Goal: Contribute content: Add original content to the website for others to see

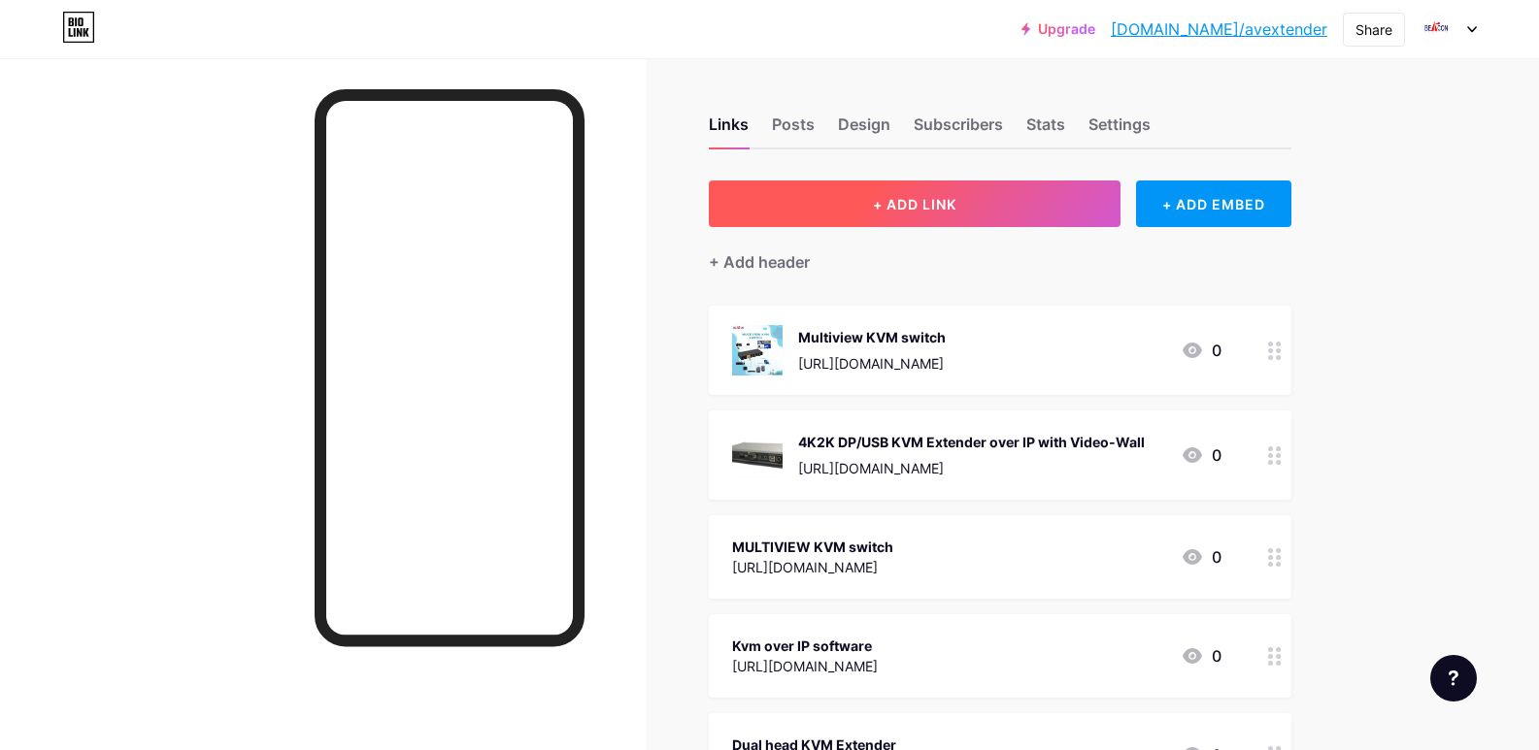
click at [929, 216] on button "+ ADD LINK" at bounding box center [915, 204] width 413 height 47
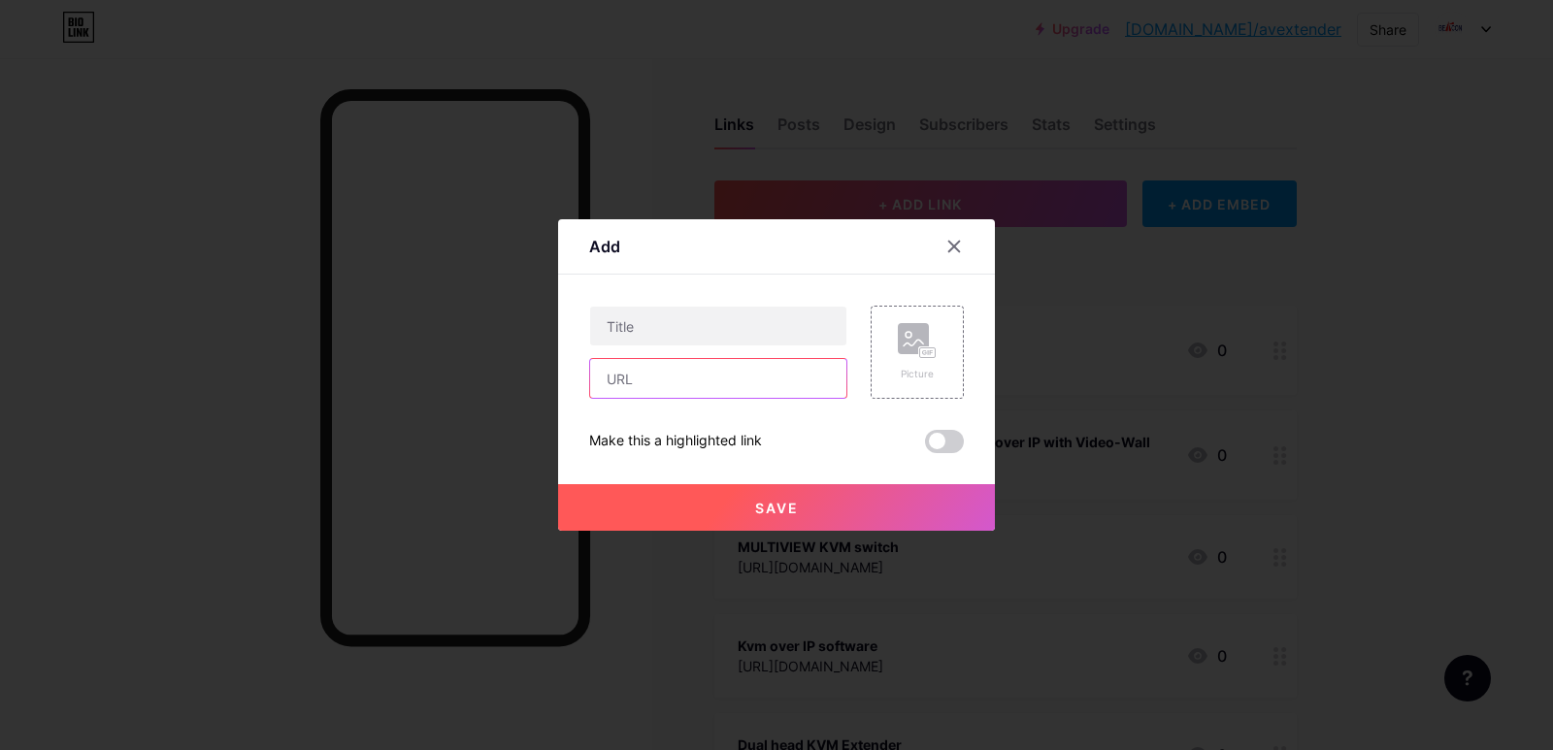
click at [630, 382] on input "text" at bounding box center [718, 378] width 256 height 39
paste input "[URL][DOMAIN_NAME]"
type input "[URL][DOMAIN_NAME]"
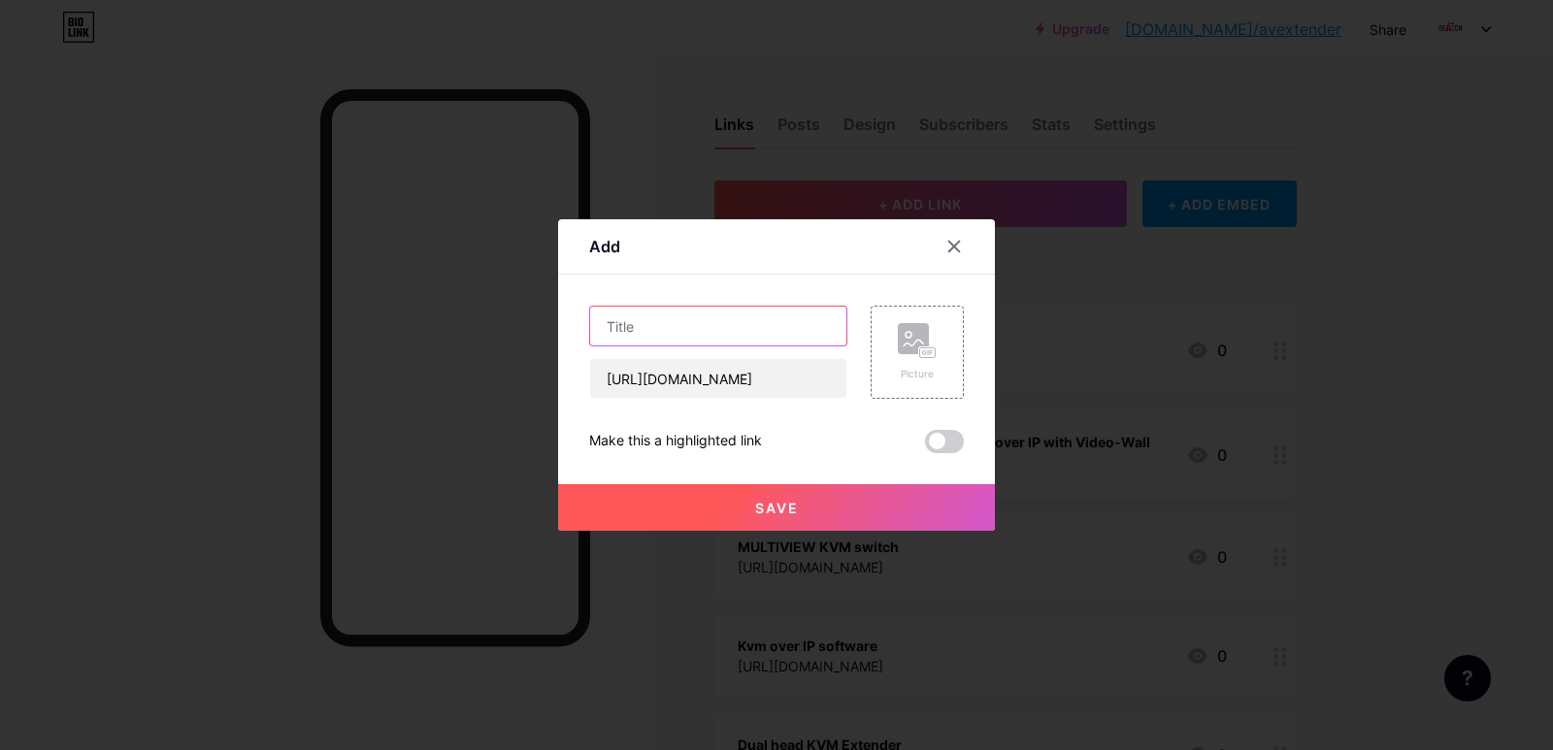
click at [664, 317] on input "text" at bounding box center [718, 326] width 256 height 39
paste input "Dual head KVM Extender"
type input "Dual head KVM Extender"
click at [766, 515] on span "Save" at bounding box center [777, 508] width 44 height 17
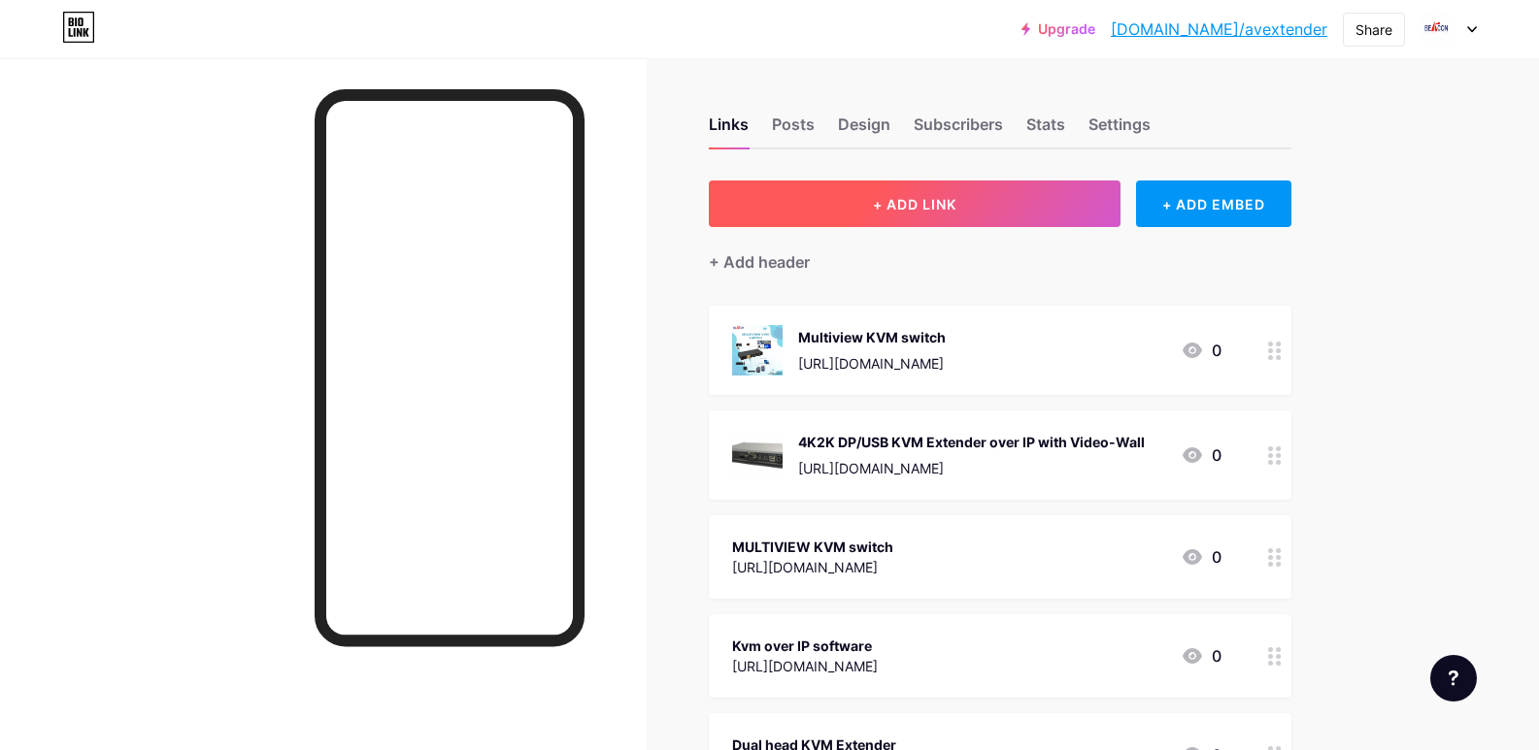
click at [893, 181] on button "+ ADD LINK" at bounding box center [915, 204] width 413 height 47
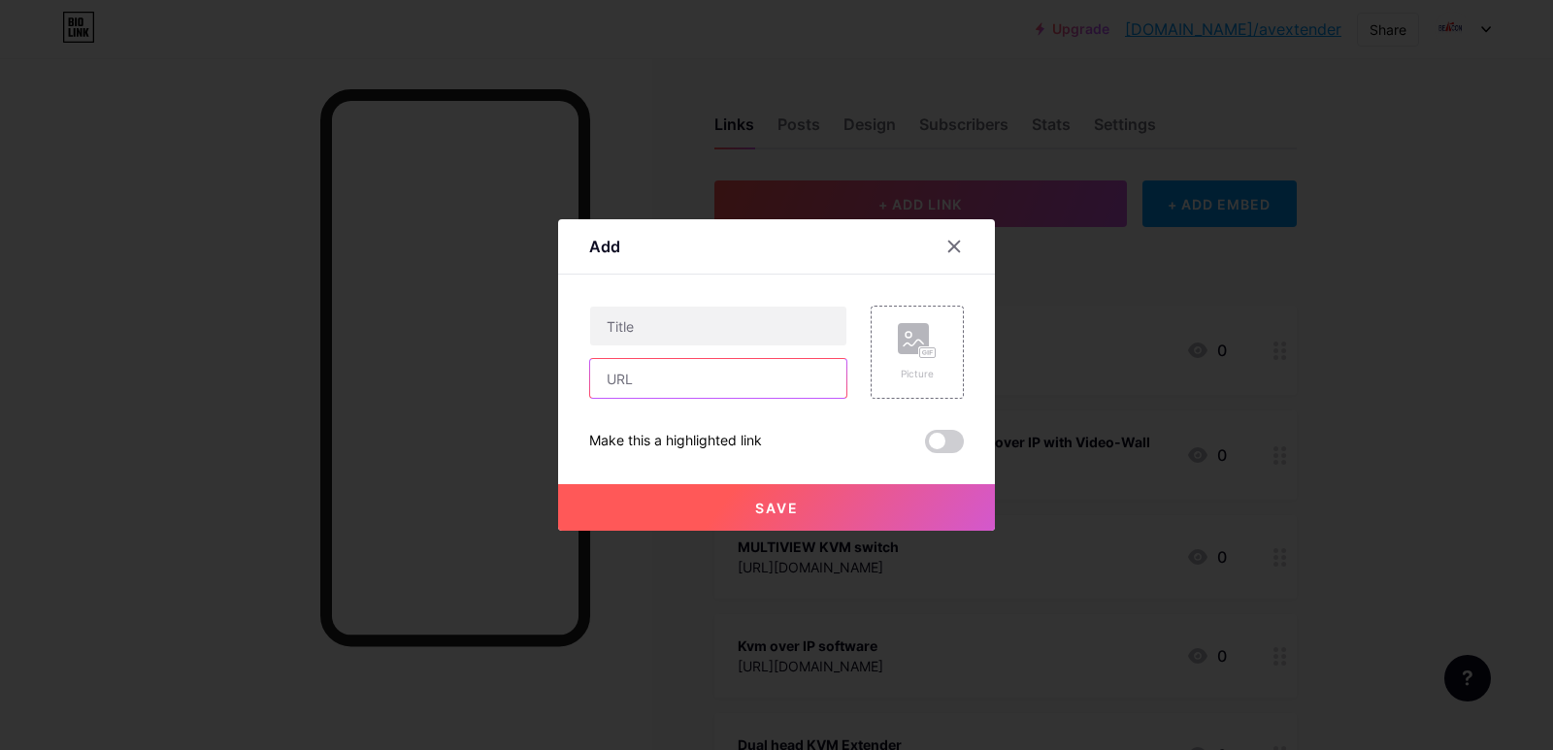
click at [643, 368] on input "text" at bounding box center [718, 378] width 256 height 39
paste input "[URL][DOMAIN_NAME]"
type input "[URL][DOMAIN_NAME]"
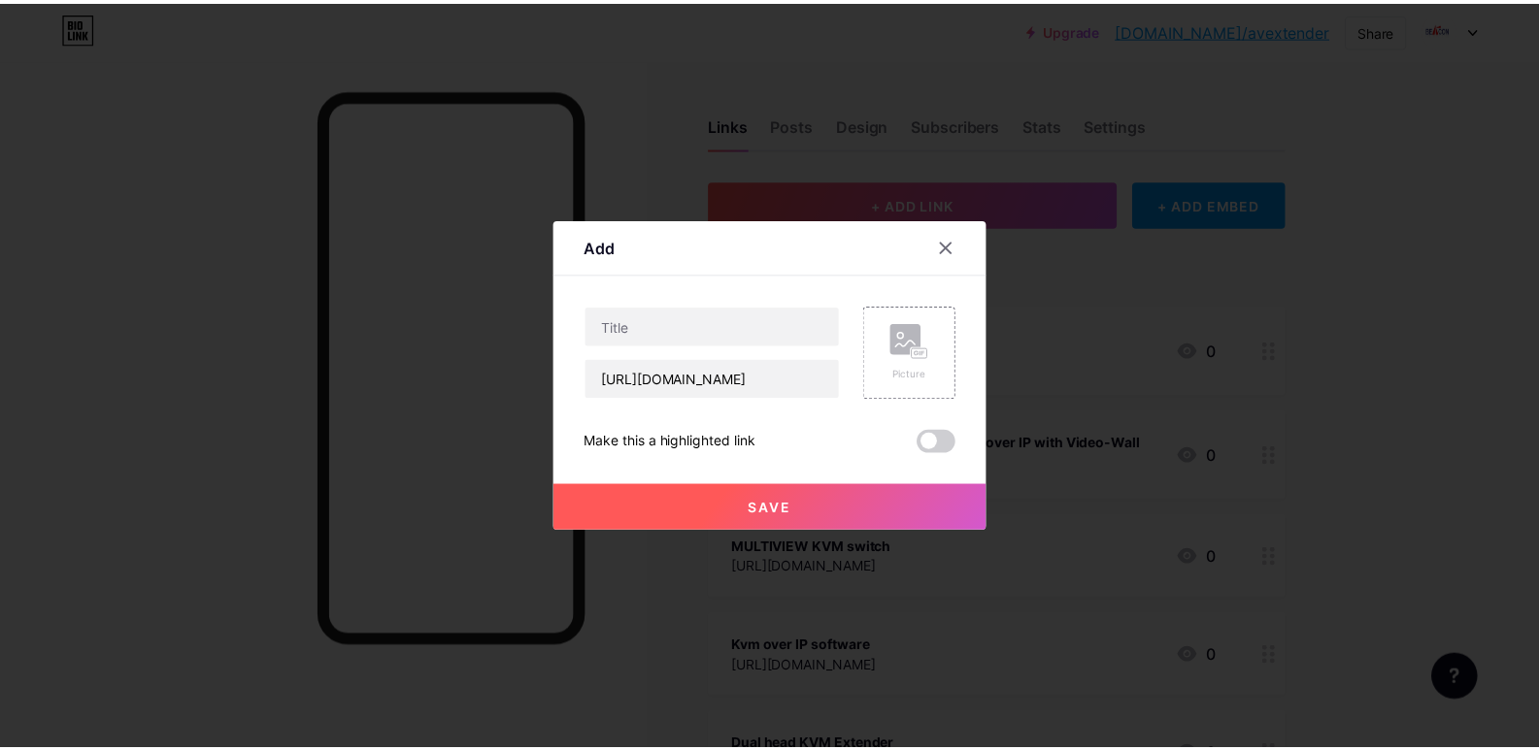
scroll to position [0, 0]
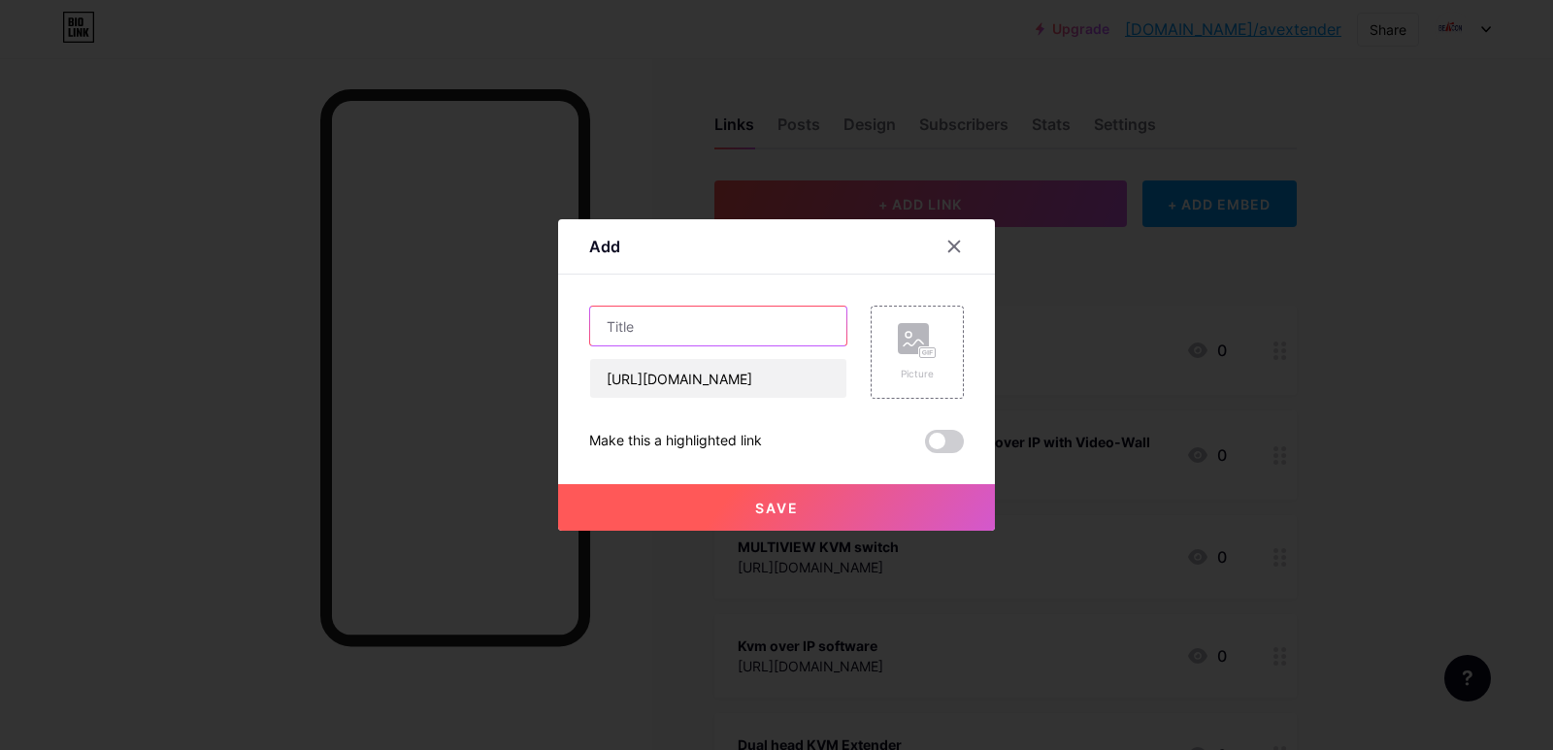
drag, startPoint x: 638, startPoint y: 325, endPoint x: 753, endPoint y: 425, distance: 152.8
click at [644, 329] on input "text" at bounding box center [718, 326] width 256 height 39
paste input "DP extender"
type input "DP extender"
click at [736, 512] on button "Save" at bounding box center [776, 507] width 437 height 47
